Goal: Browse casually: Explore the website without a specific task or goal

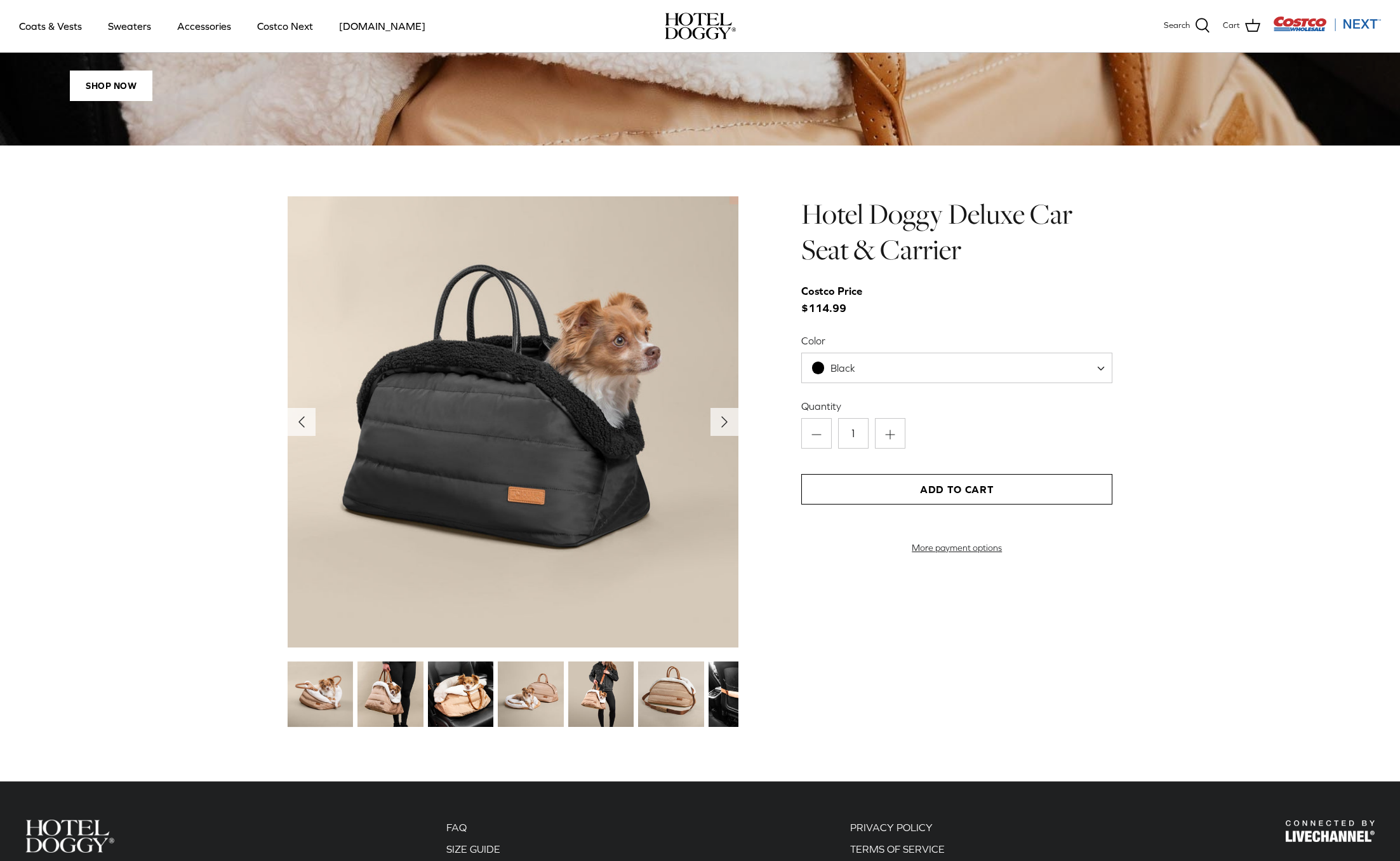
scroll to position [1273, 0]
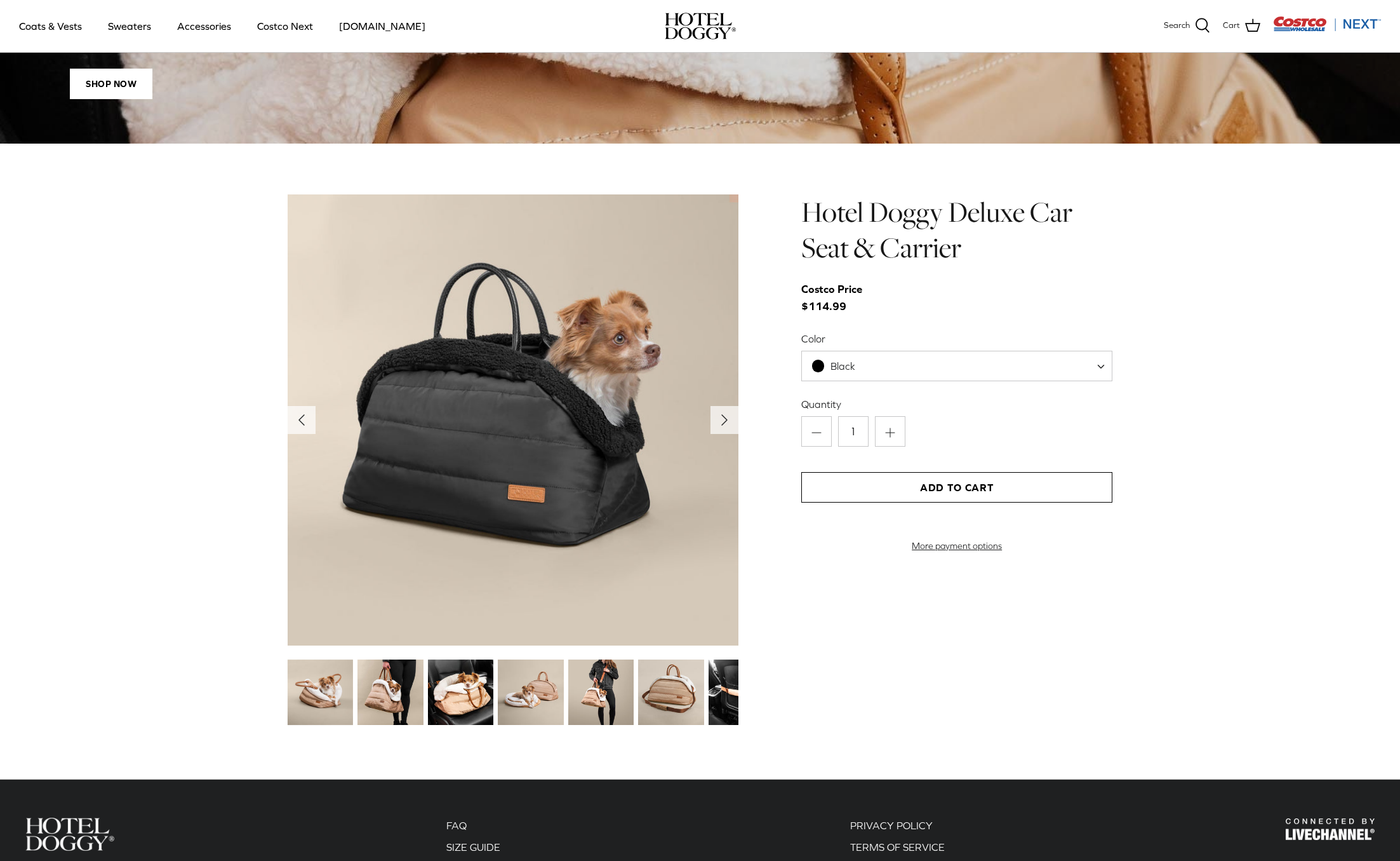
click at [476, 693] on img at bounding box center [460, 692] width 65 height 65
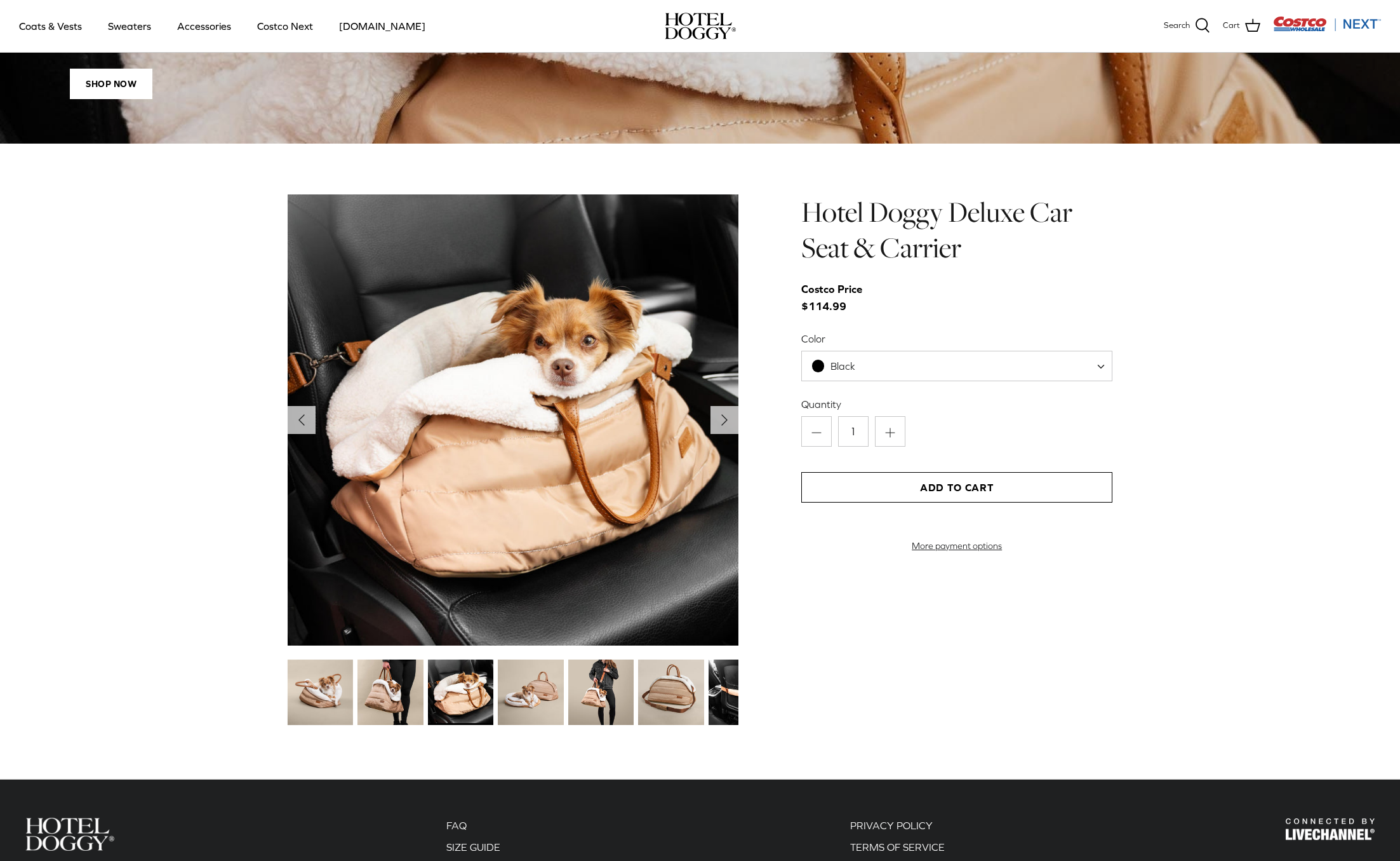
click at [536, 692] on img at bounding box center [530, 692] width 65 height 65
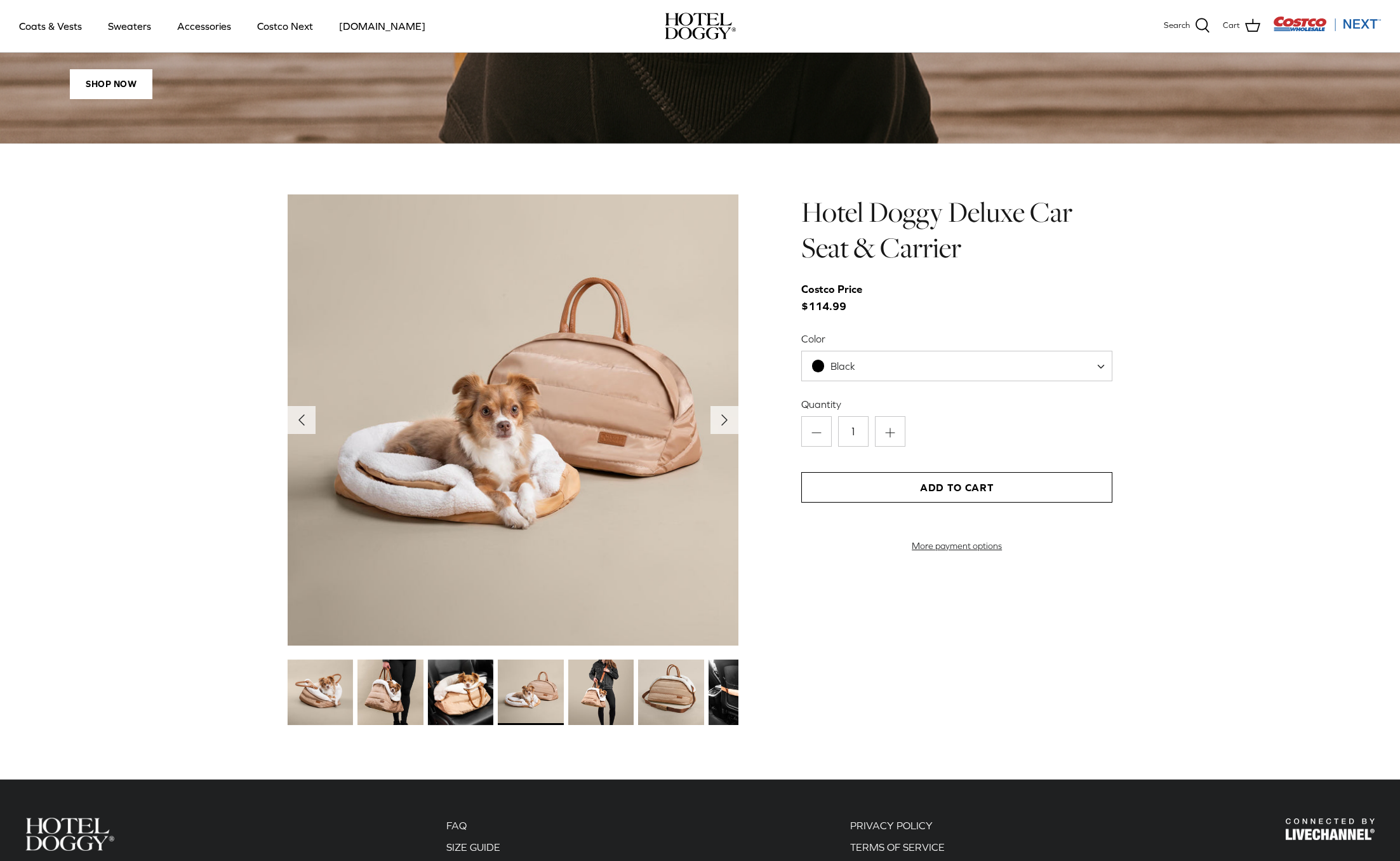
click at [597, 693] on img at bounding box center [600, 692] width 65 height 65
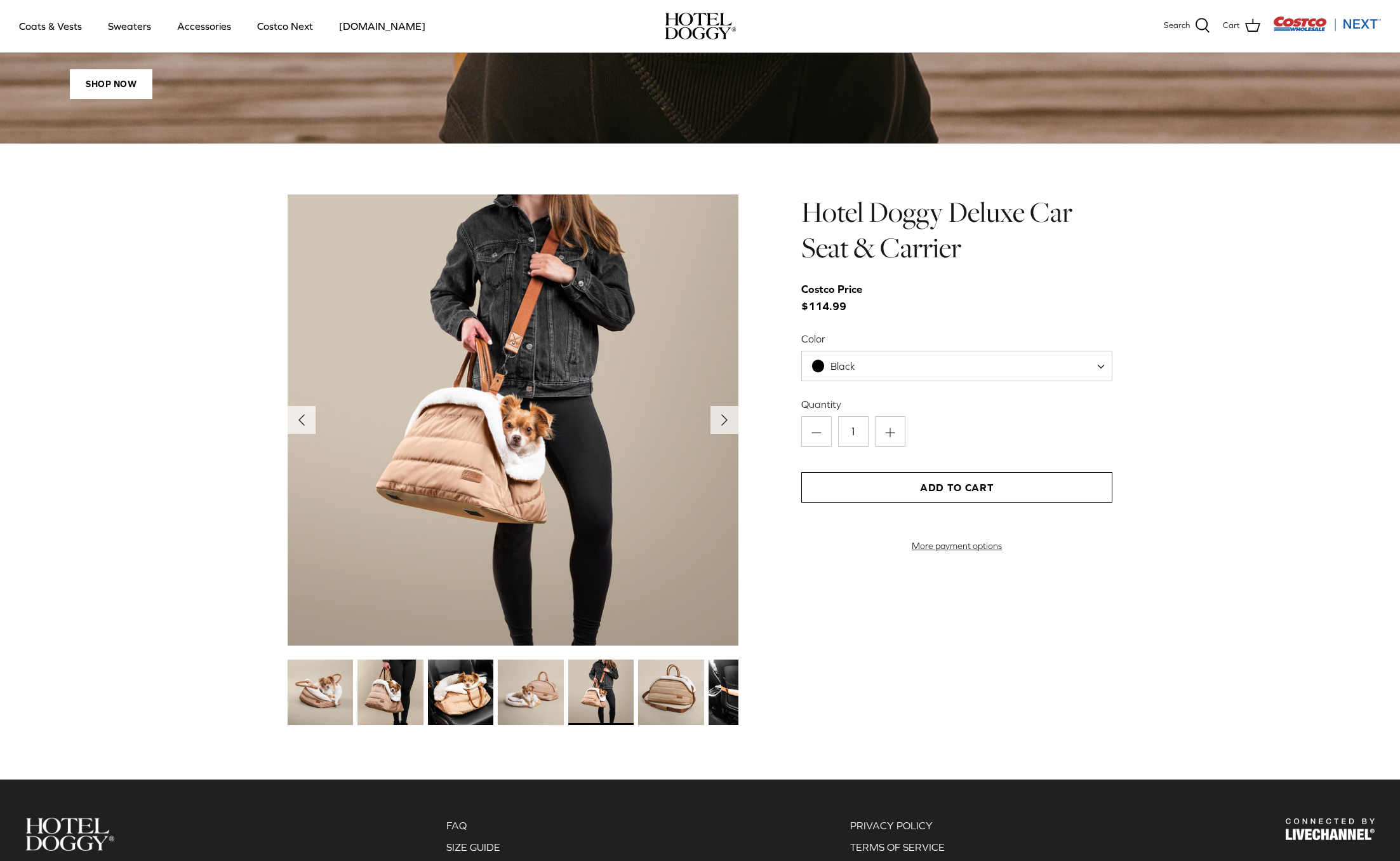
click at [671, 691] on img at bounding box center [671, 692] width 65 height 65
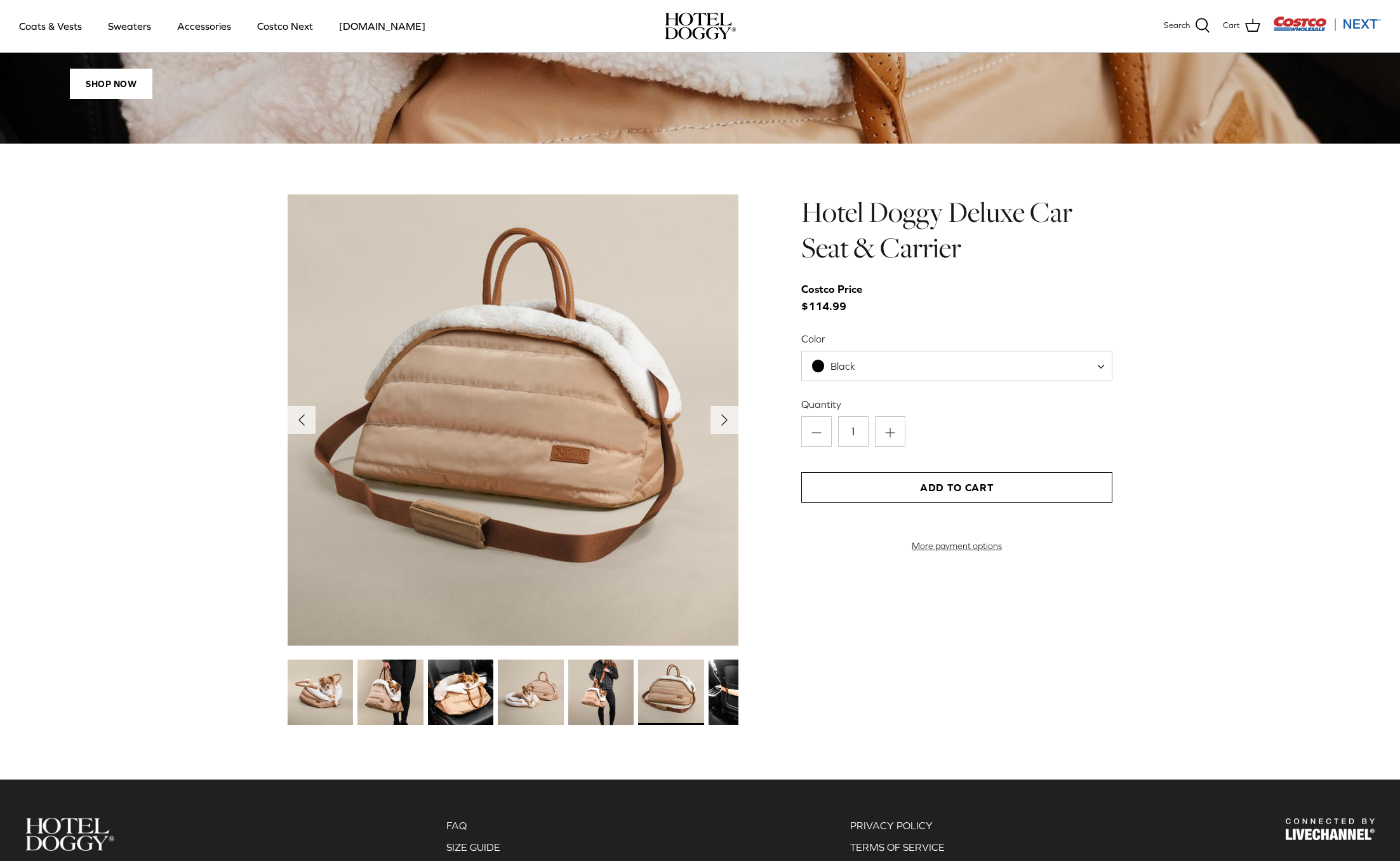
click at [717, 688] on img at bounding box center [741, 692] width 65 height 65
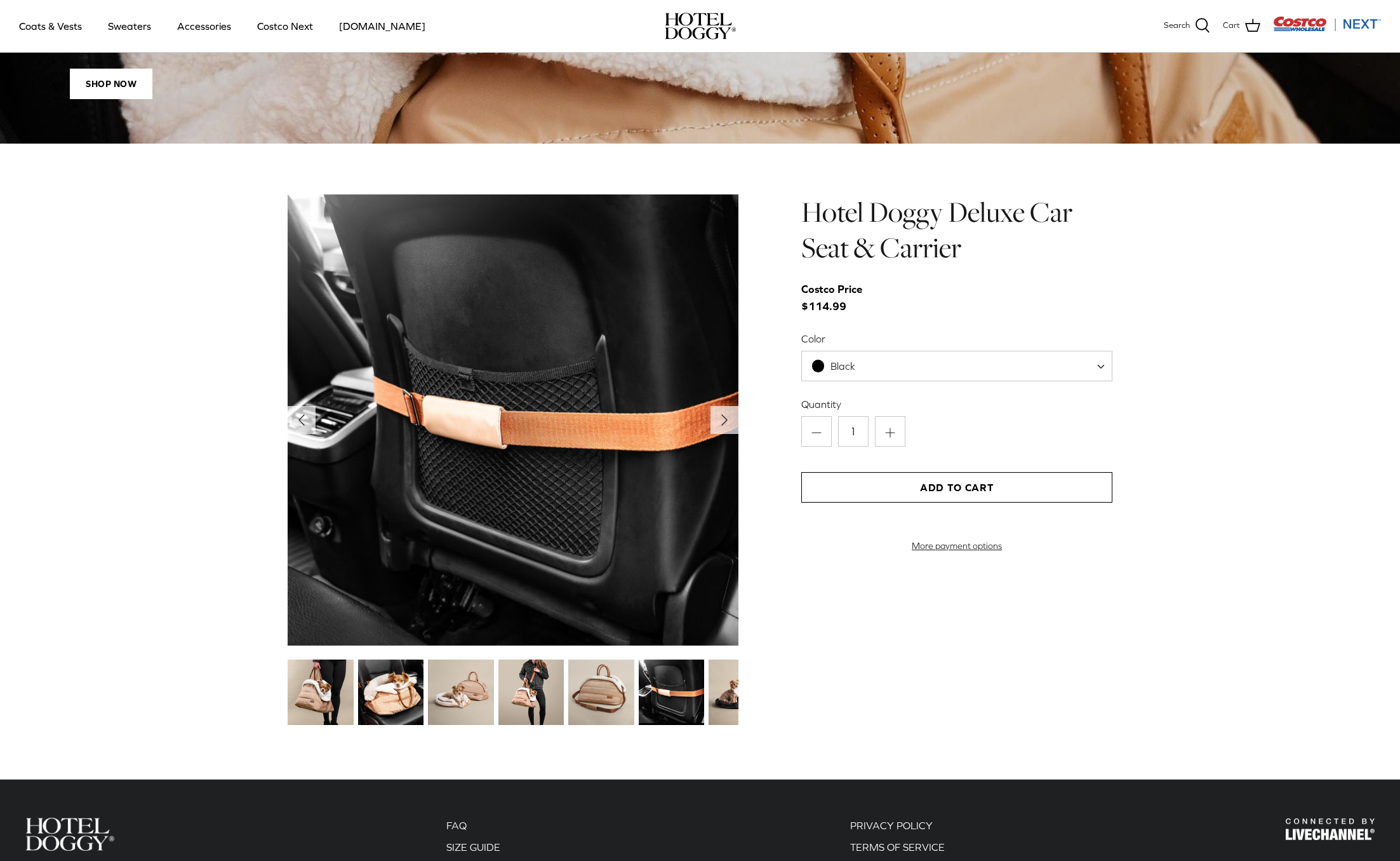
click at [720, 688] on img at bounding box center [741, 692] width 65 height 65
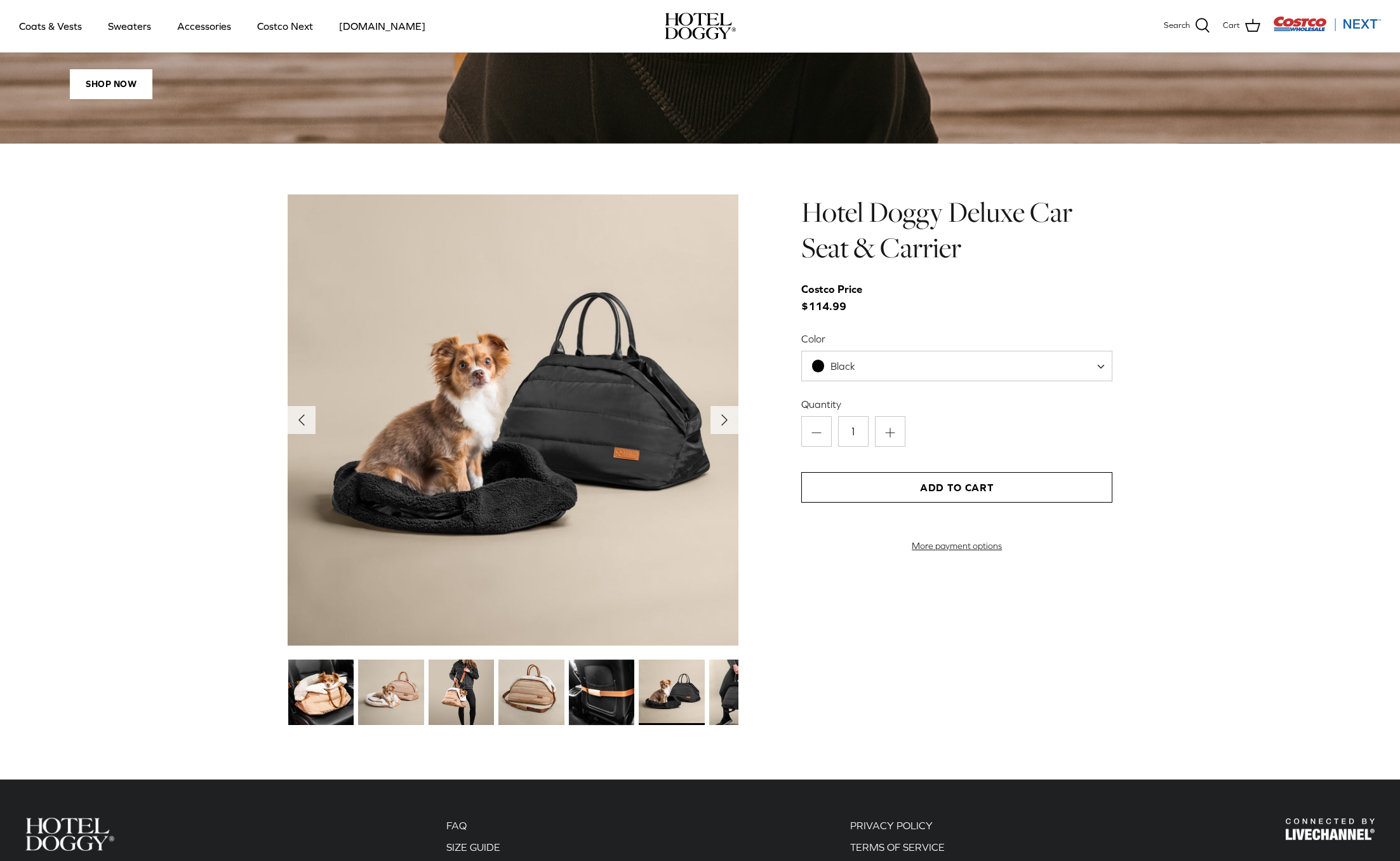
click at [727, 688] on img at bounding box center [741, 692] width 65 height 65
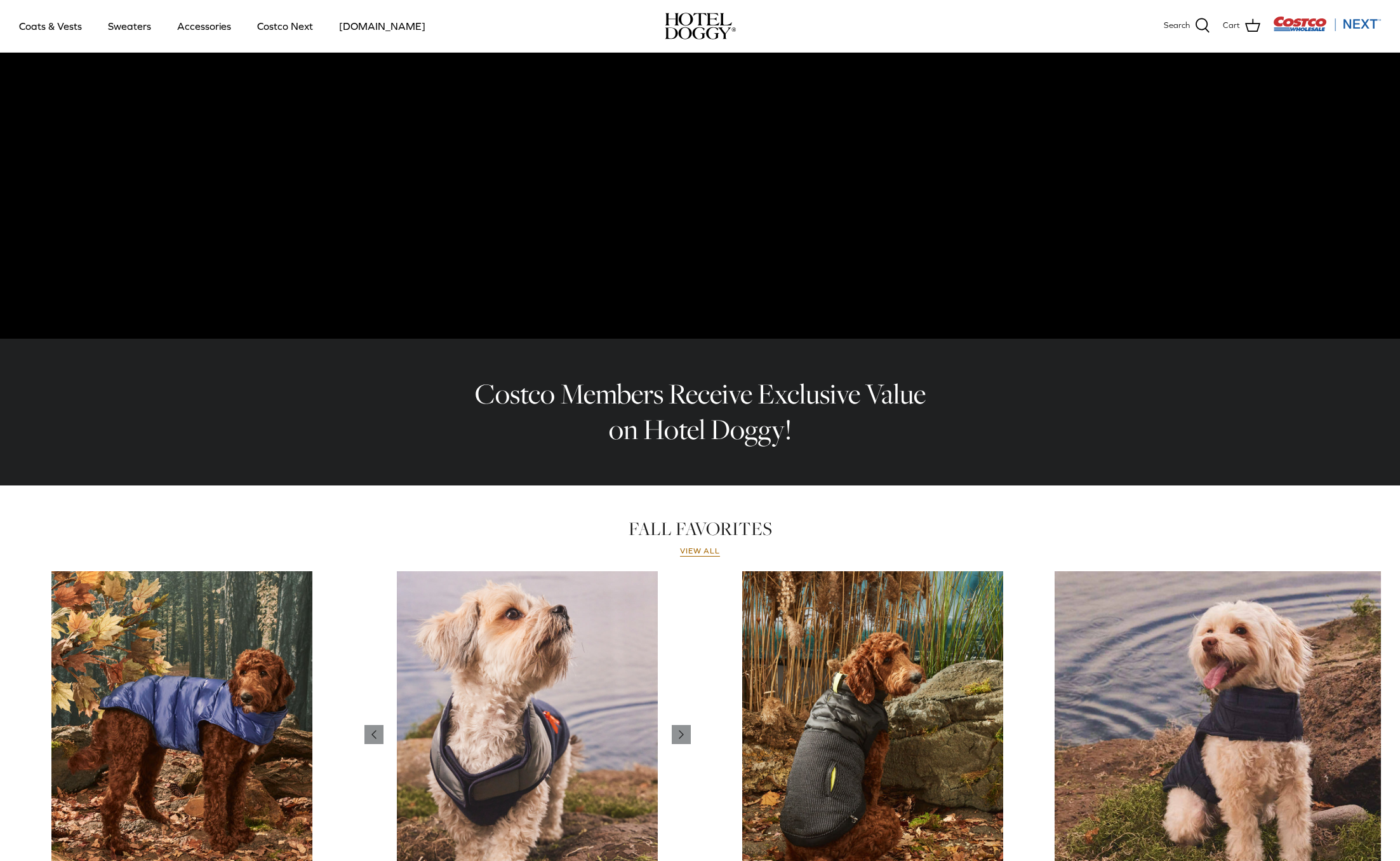
scroll to position [0, 0]
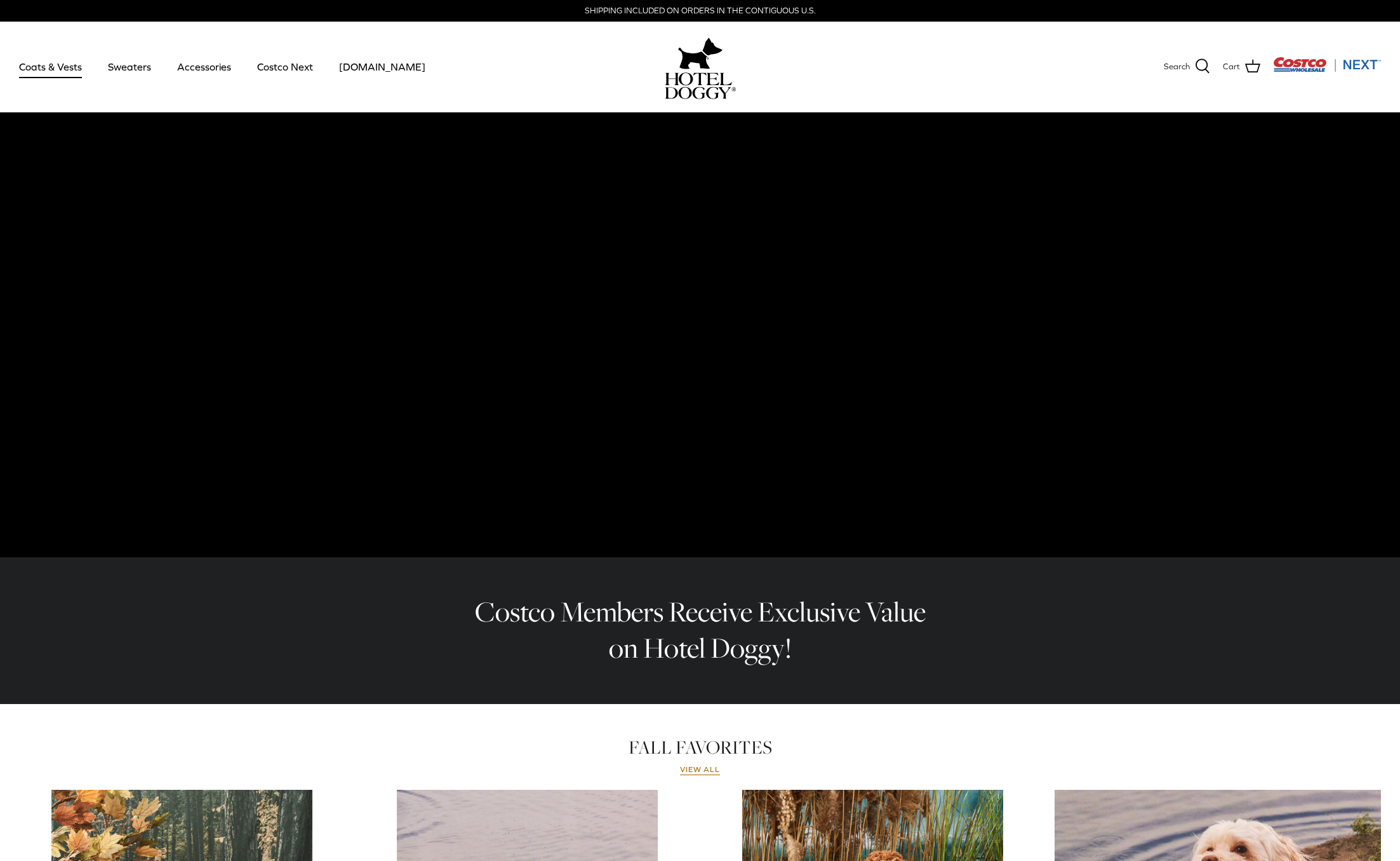
click at [49, 70] on link "Coats & Vests" at bounding box center [50, 67] width 86 height 43
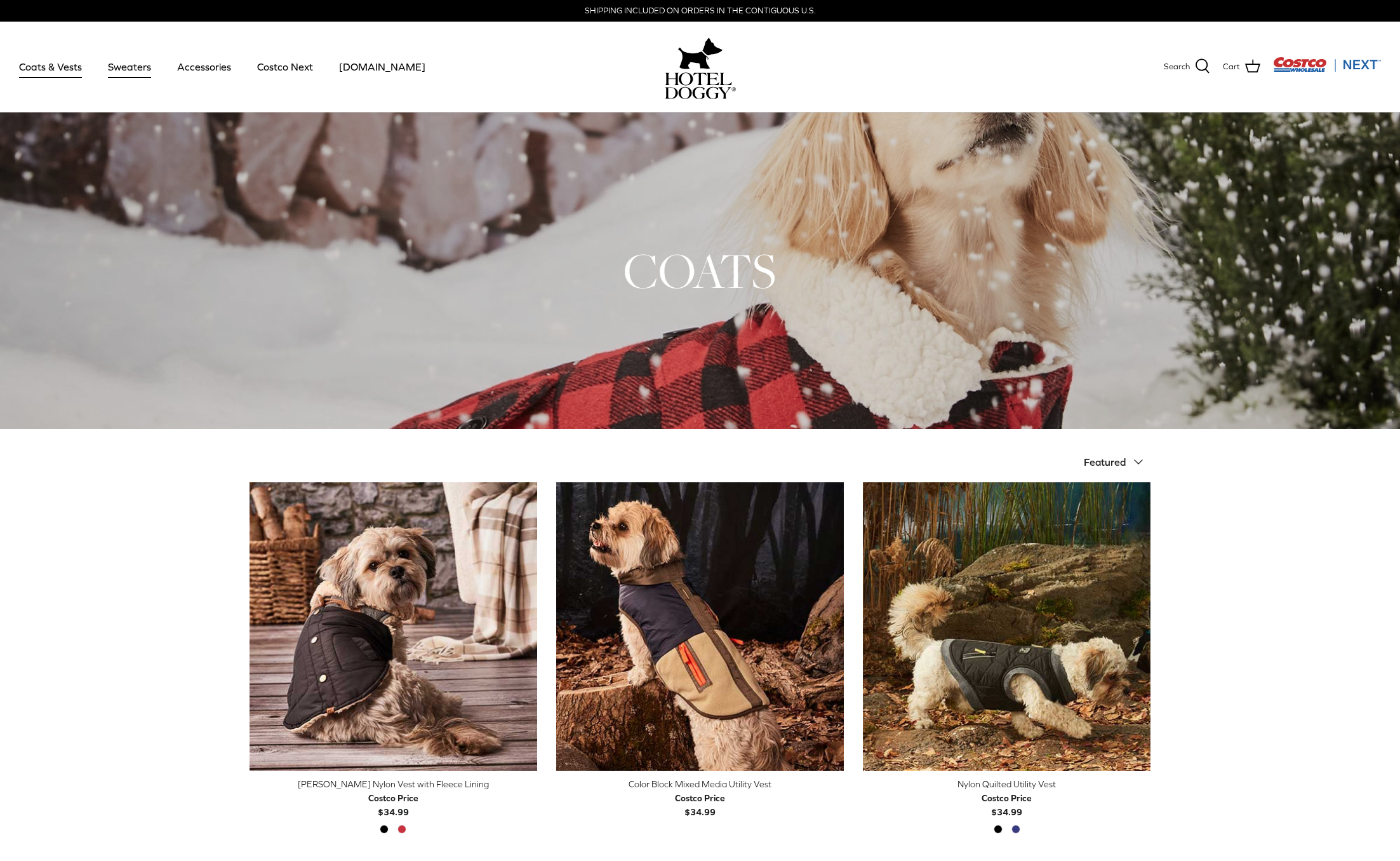
click at [111, 67] on link "Sweaters" at bounding box center [129, 67] width 66 height 43
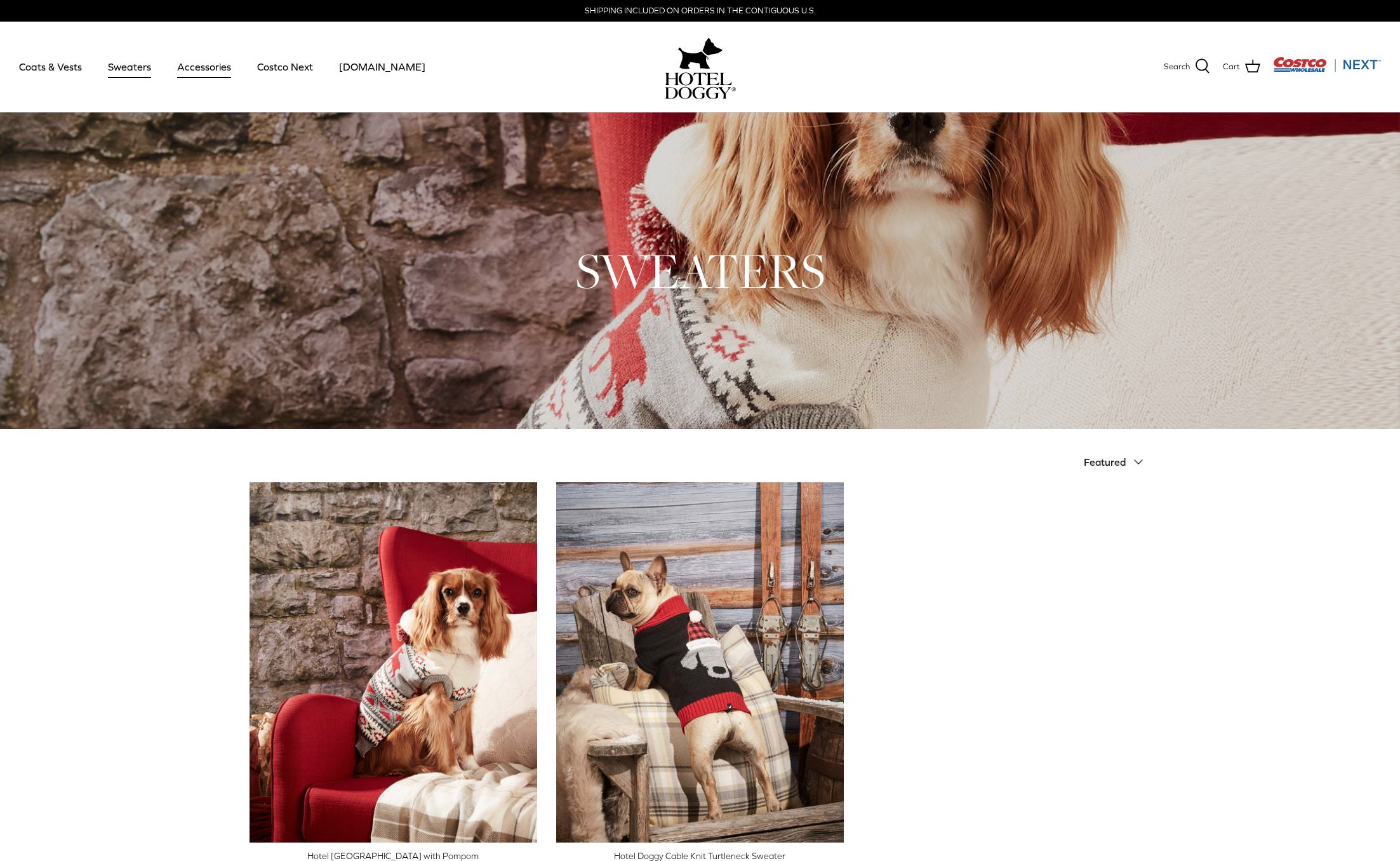
click at [203, 68] on link "Accessories" at bounding box center [203, 67] width 77 height 43
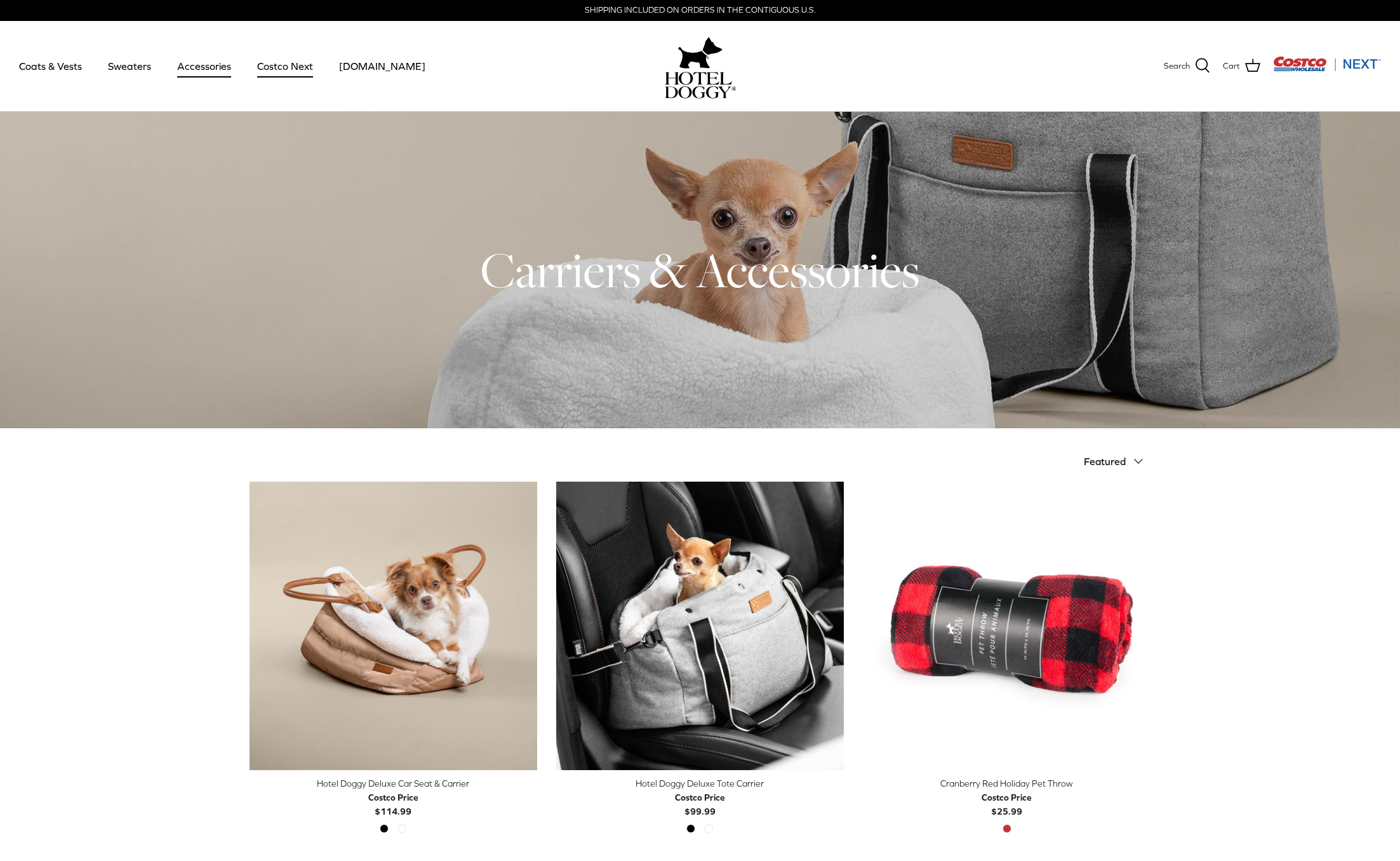
click at [283, 65] on link "Costco Next" at bounding box center [285, 66] width 79 height 43
